Goal: Find specific page/section: Find specific page/section

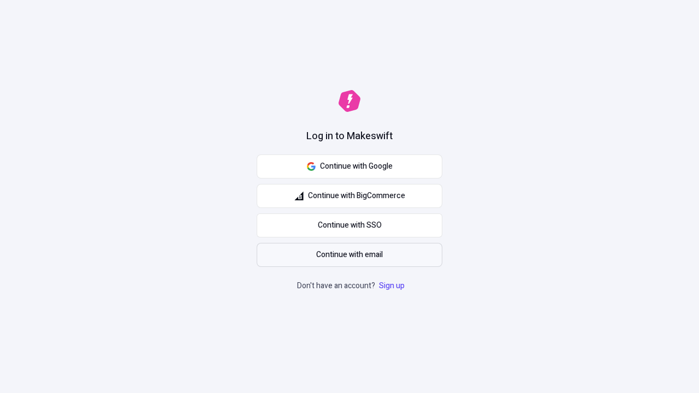
click at [350, 255] on span "Continue with email" at bounding box center [349, 255] width 67 height 12
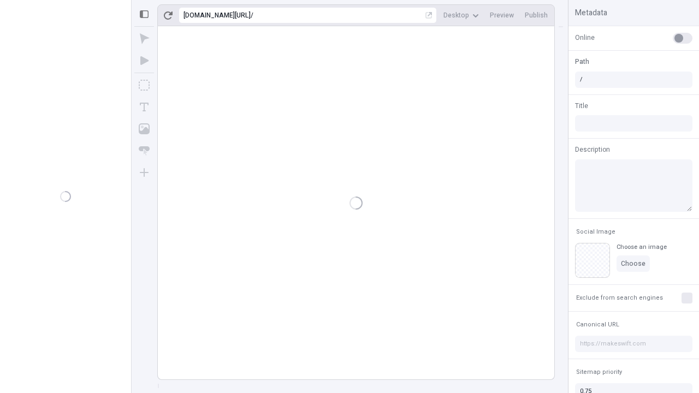
type input "/deep-link-soluta"
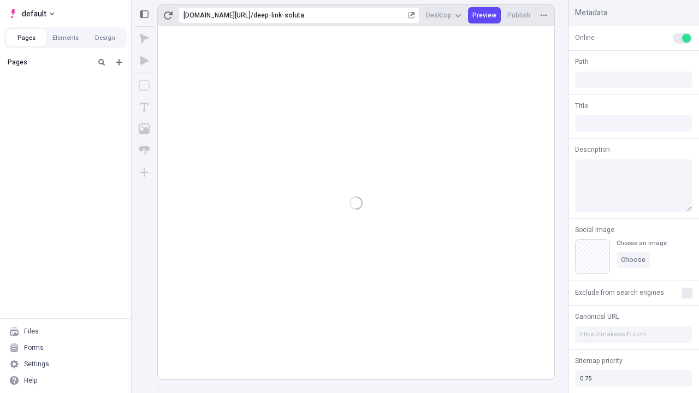
type input "/deep-link-soluta"
